Goal: Navigation & Orientation: Understand site structure

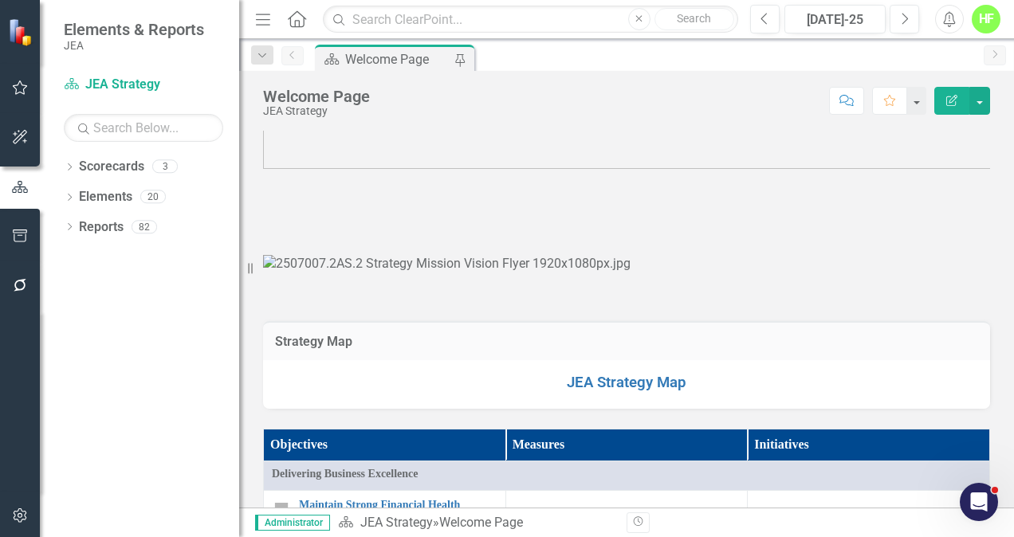
scroll to position [148, 0]
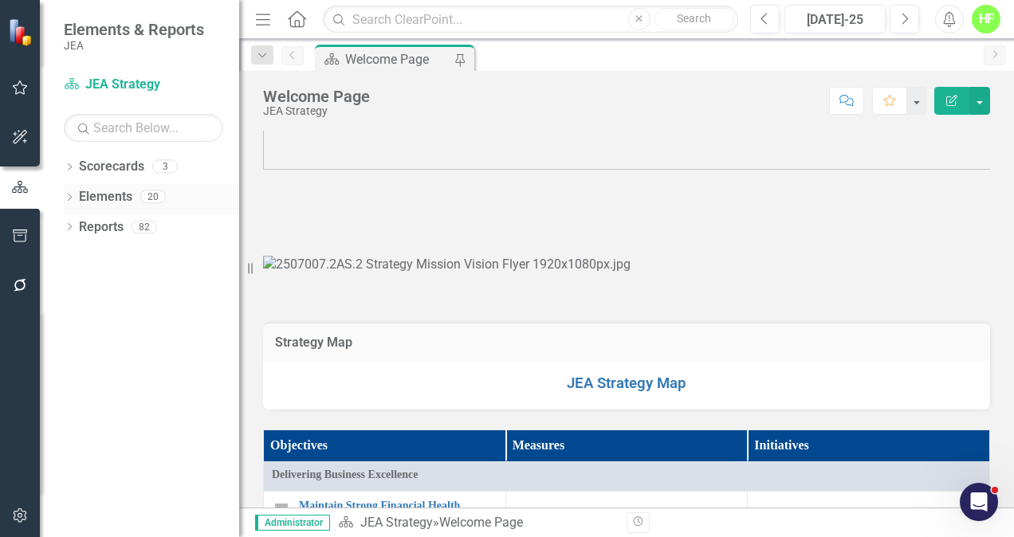
click at [74, 194] on icon "Dropdown" at bounding box center [69, 198] width 11 height 9
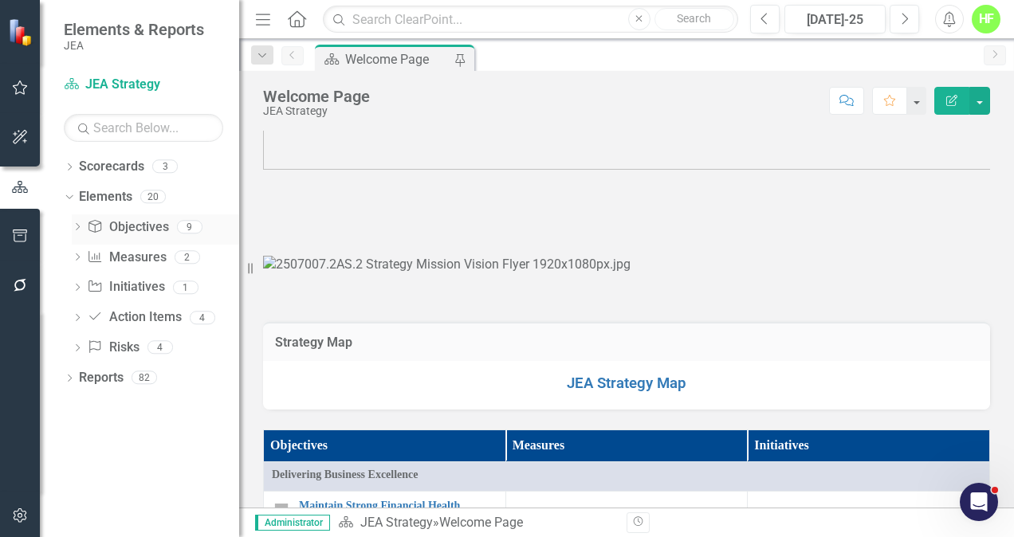
click at [78, 230] on icon "Dropdown" at bounding box center [77, 228] width 11 height 9
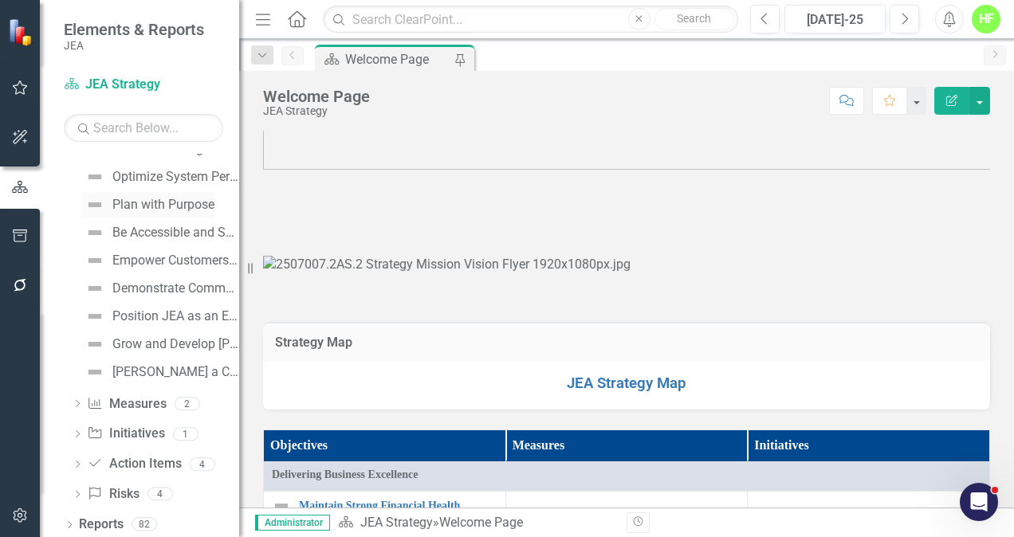
scroll to position [108, 0]
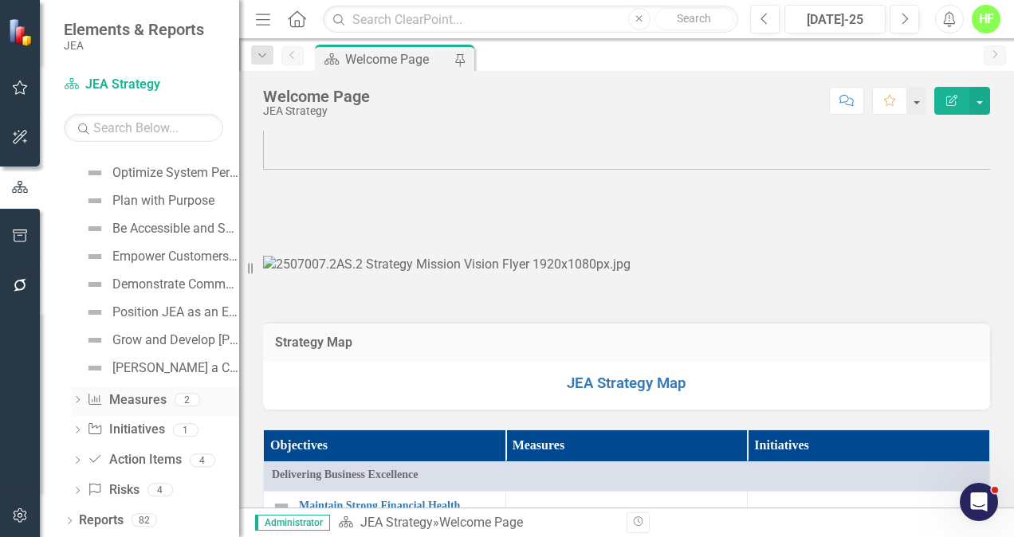
click at [78, 398] on icon "Dropdown" at bounding box center [77, 401] width 11 height 9
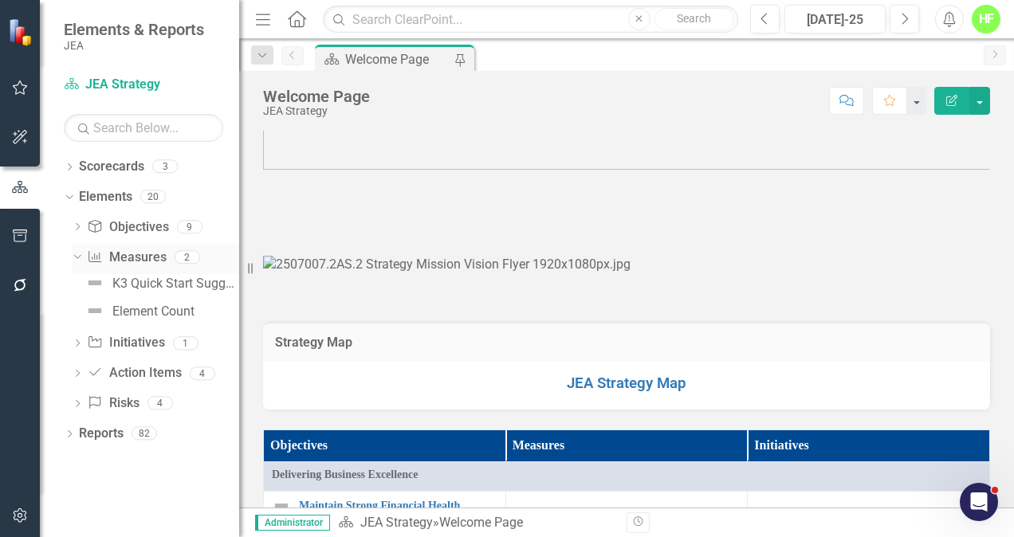
scroll to position [0, 0]
click at [80, 228] on icon "Dropdown" at bounding box center [77, 228] width 11 height 9
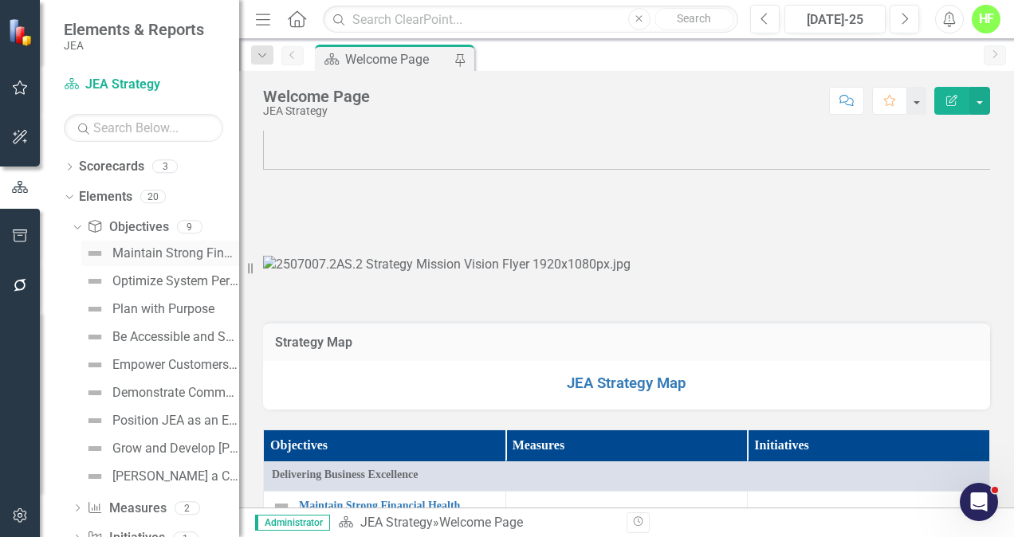
click at [128, 254] on div "Maintain Strong Financial Health" at bounding box center [175, 253] width 127 height 14
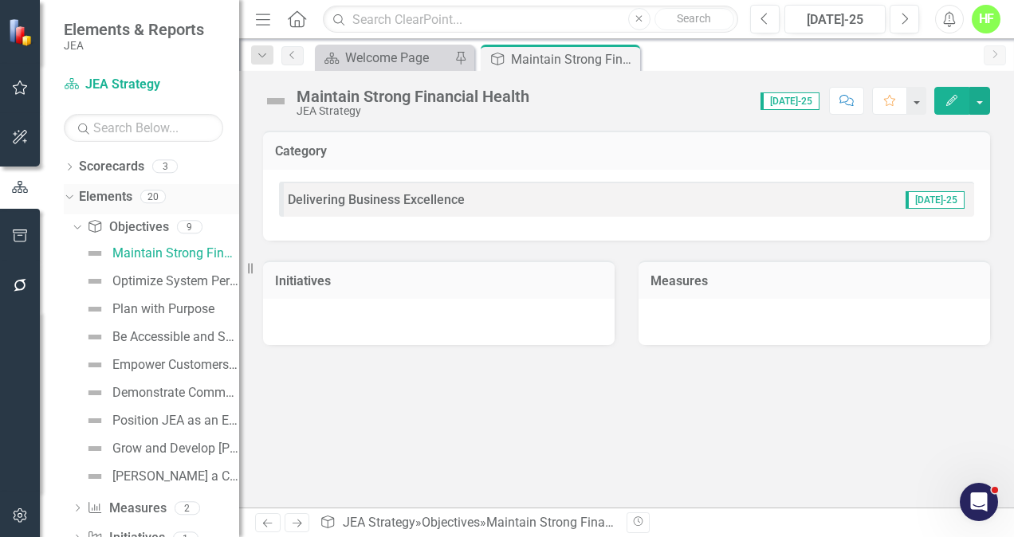
click at [73, 194] on div "Dropdown" at bounding box center [67, 195] width 14 height 11
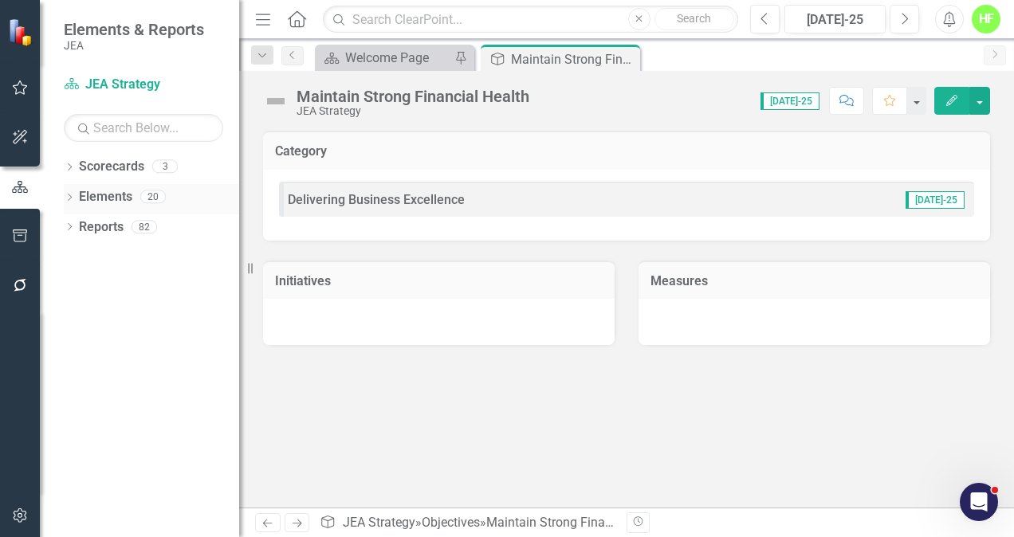
click at [73, 194] on icon "Dropdown" at bounding box center [69, 198] width 11 height 9
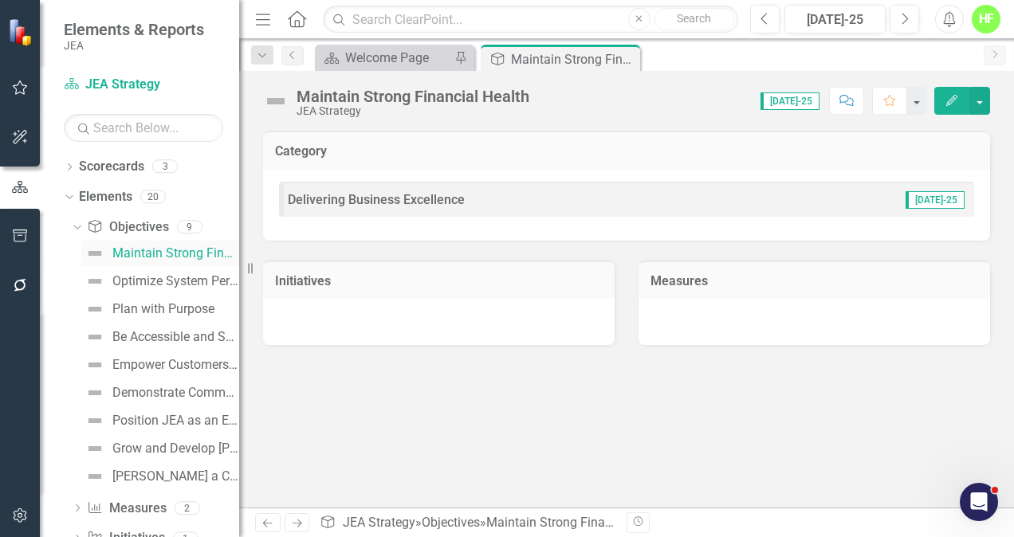
click at [147, 254] on div "Maintain Strong Financial Health" at bounding box center [175, 253] width 127 height 14
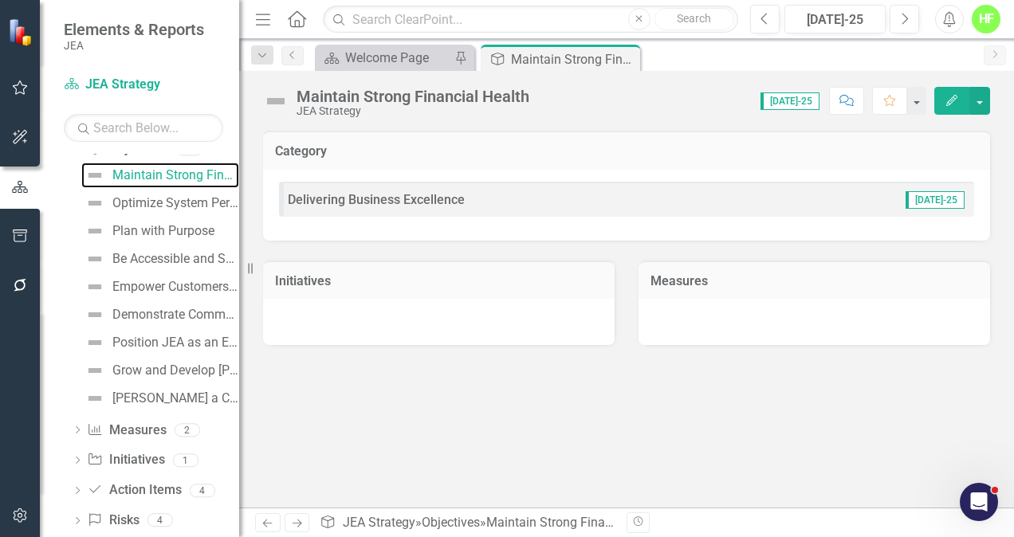
scroll to position [108, 0]
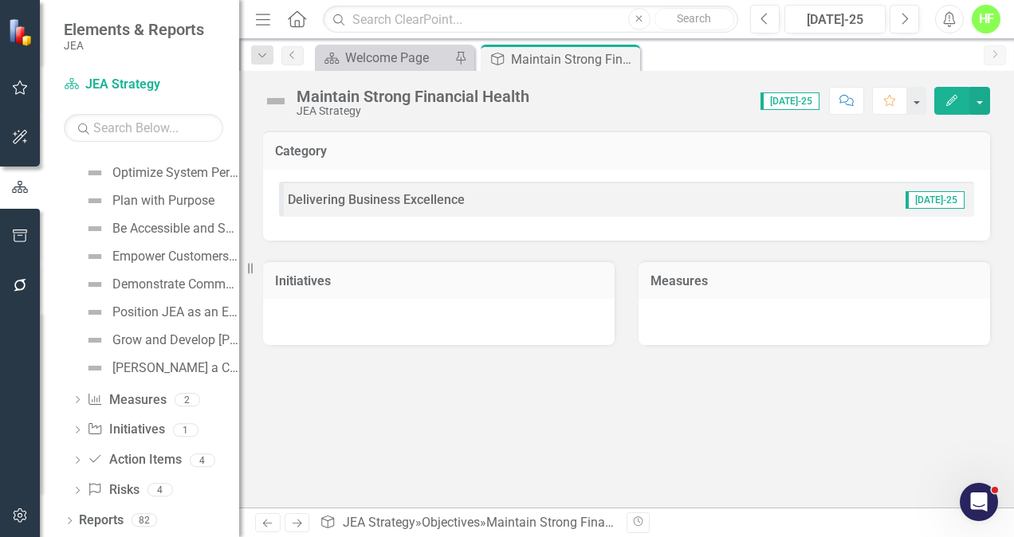
click at [964, 312] on div at bounding box center [813, 322] width 351 height 46
click at [77, 457] on icon at bounding box center [78, 460] width 4 height 7
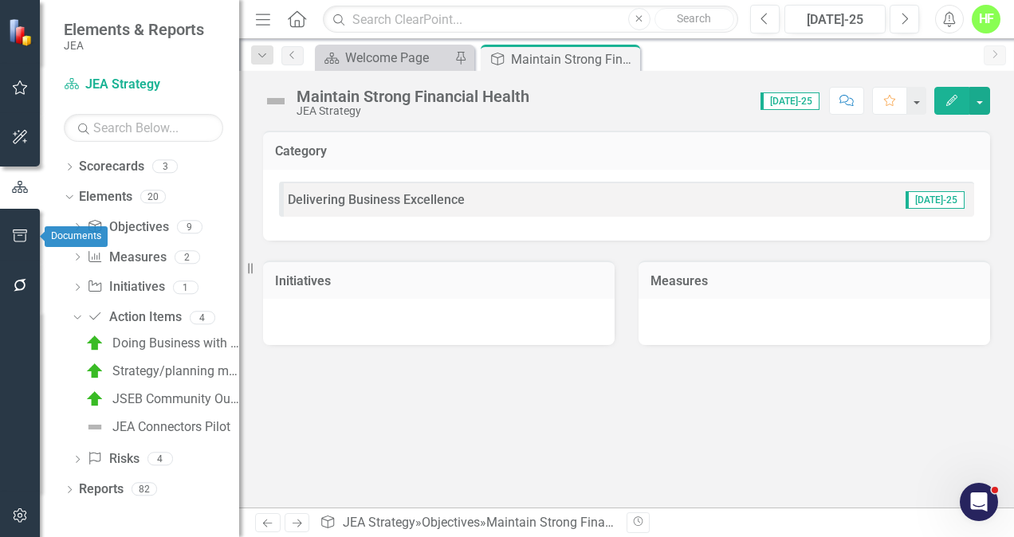
click at [27, 234] on icon "button" at bounding box center [20, 236] width 17 height 13
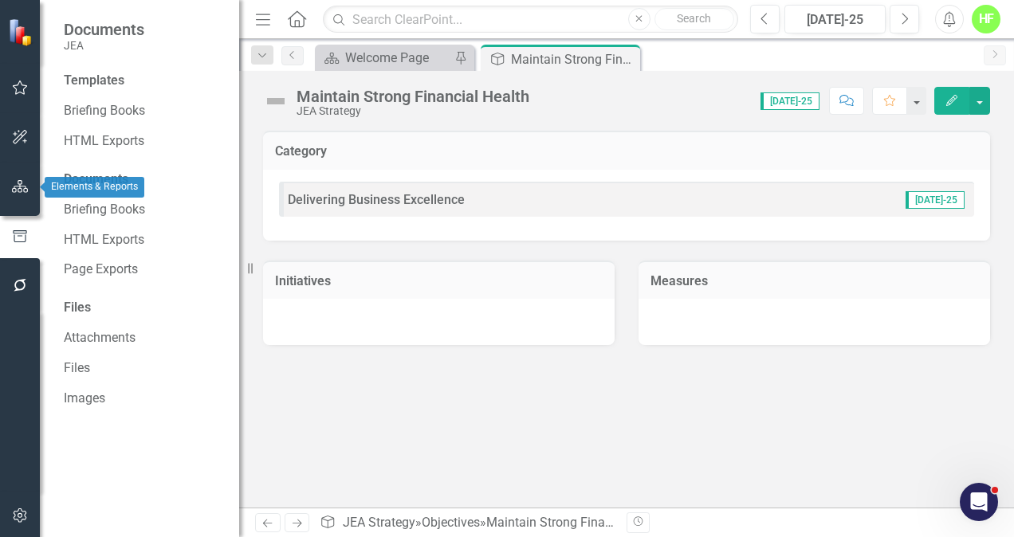
click at [22, 179] on button "button" at bounding box center [20, 187] width 36 height 33
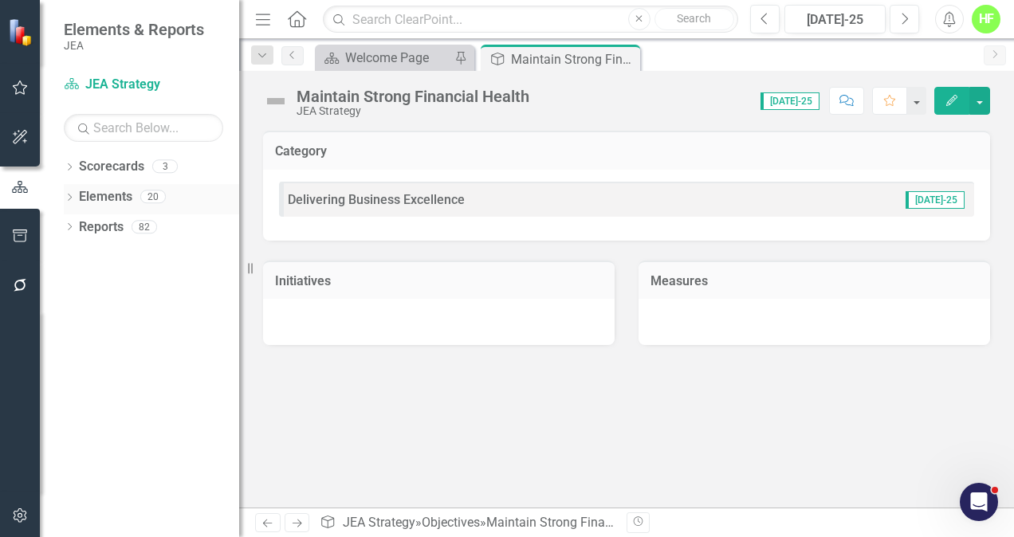
click at [77, 194] on div "Dropdown Elements 20" at bounding box center [151, 199] width 175 height 30
click at [71, 194] on icon "Dropdown" at bounding box center [69, 198] width 11 height 9
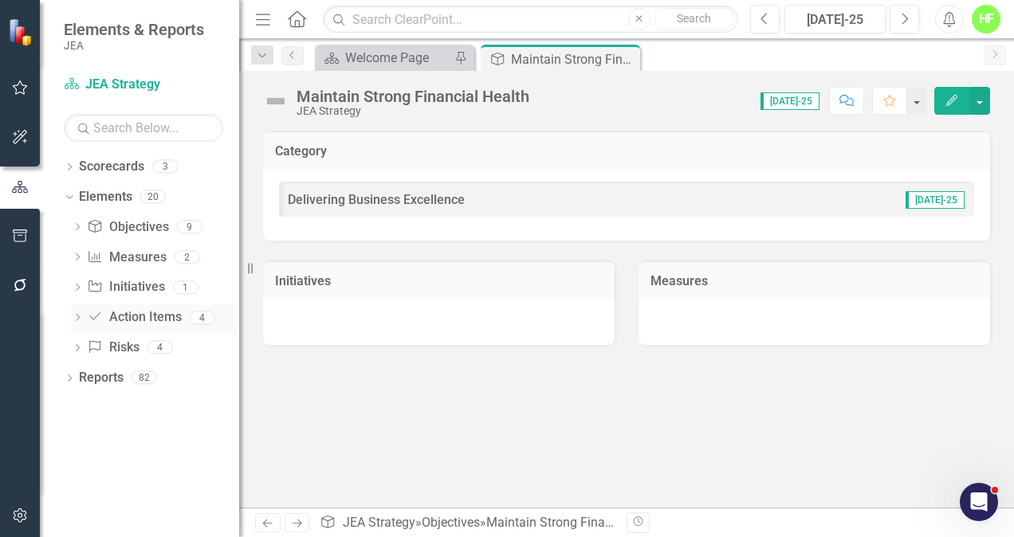
click at [79, 320] on icon "Dropdown" at bounding box center [77, 319] width 11 height 9
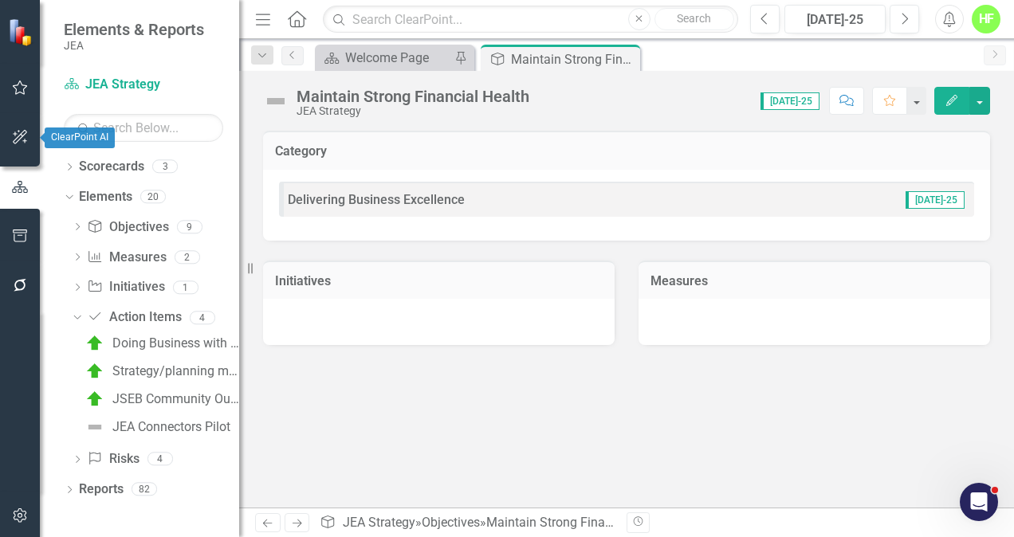
click at [14, 129] on button "button" at bounding box center [20, 137] width 36 height 33
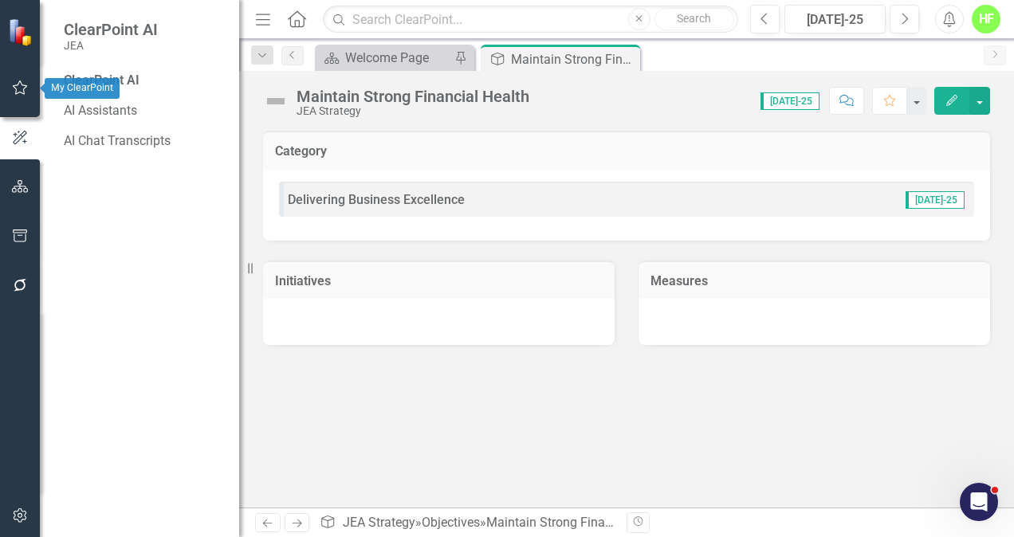
click at [19, 80] on button "button" at bounding box center [20, 88] width 36 height 33
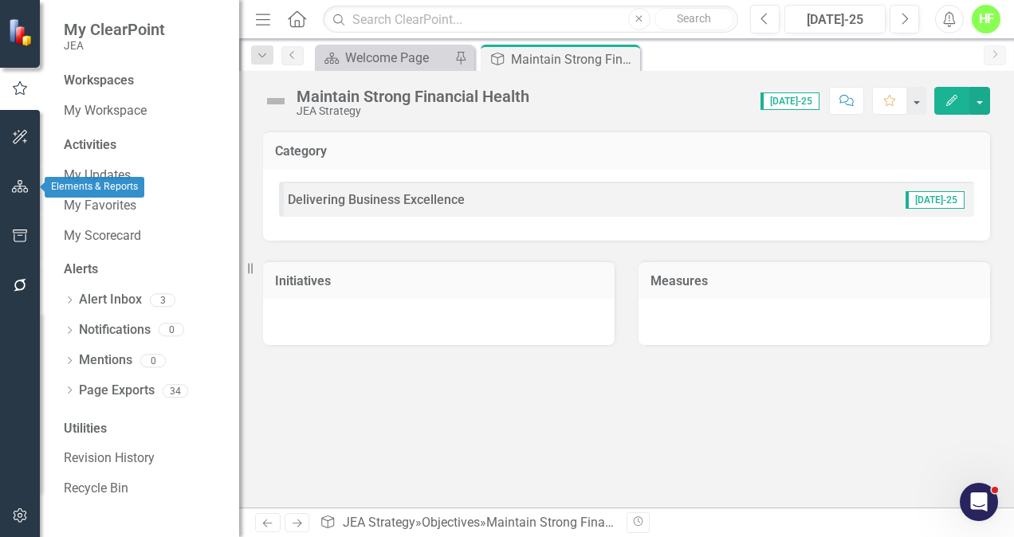
click at [26, 182] on icon "button" at bounding box center [20, 186] width 17 height 13
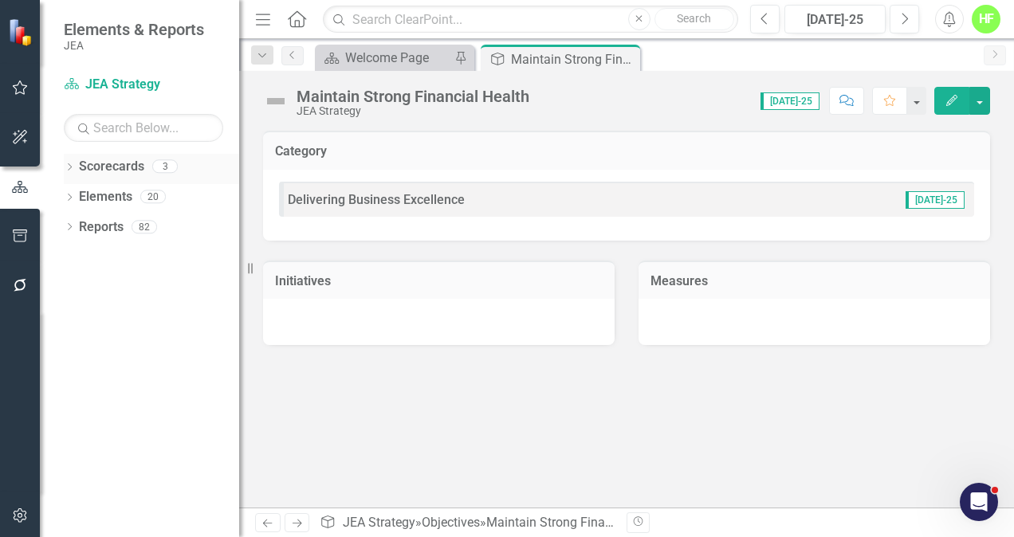
click at [88, 164] on link "Scorecards" at bounding box center [111, 167] width 65 height 18
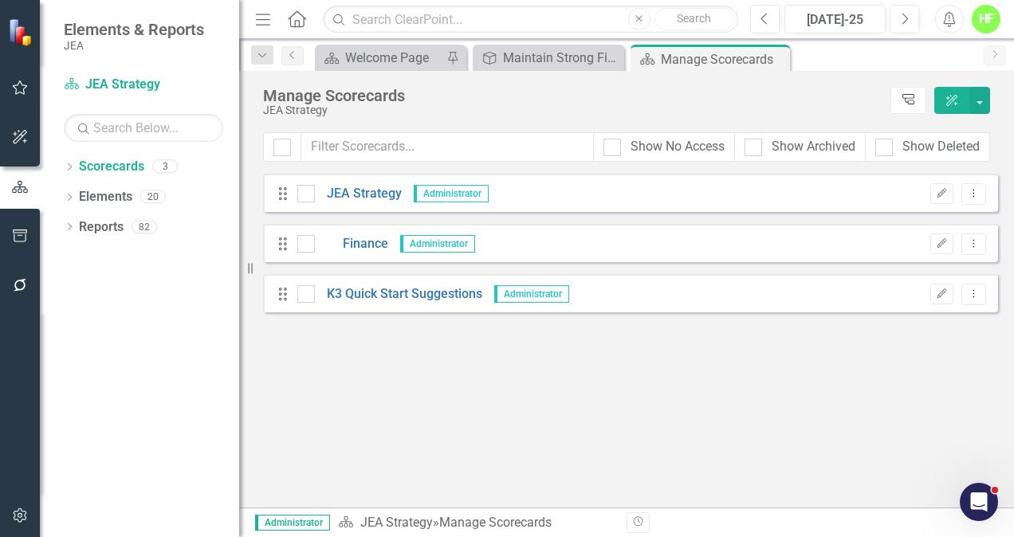
click at [912, 98] on icon "Tree Explorer" at bounding box center [908, 100] width 15 height 12
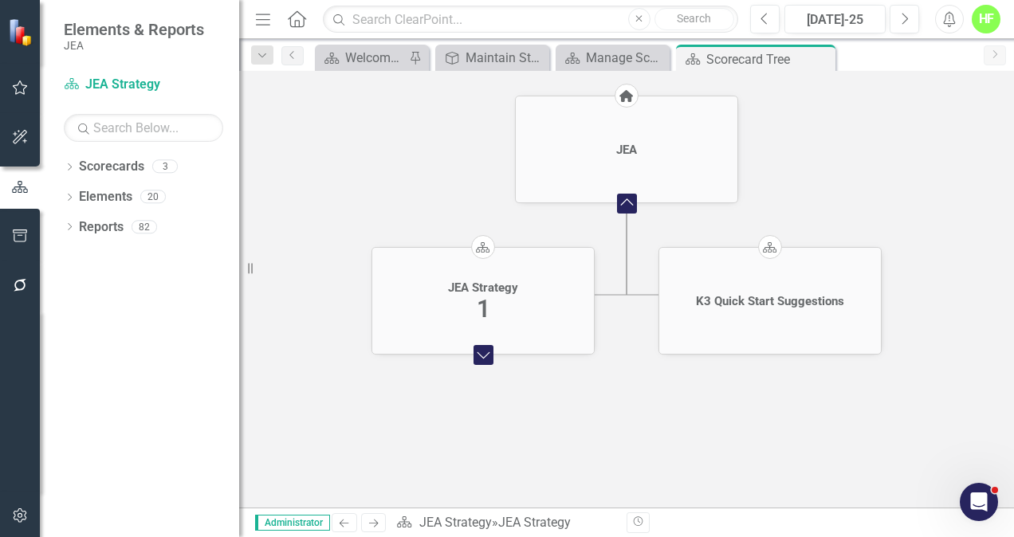
scroll to position [110, 0]
